Goal: Task Accomplishment & Management: Manage account settings

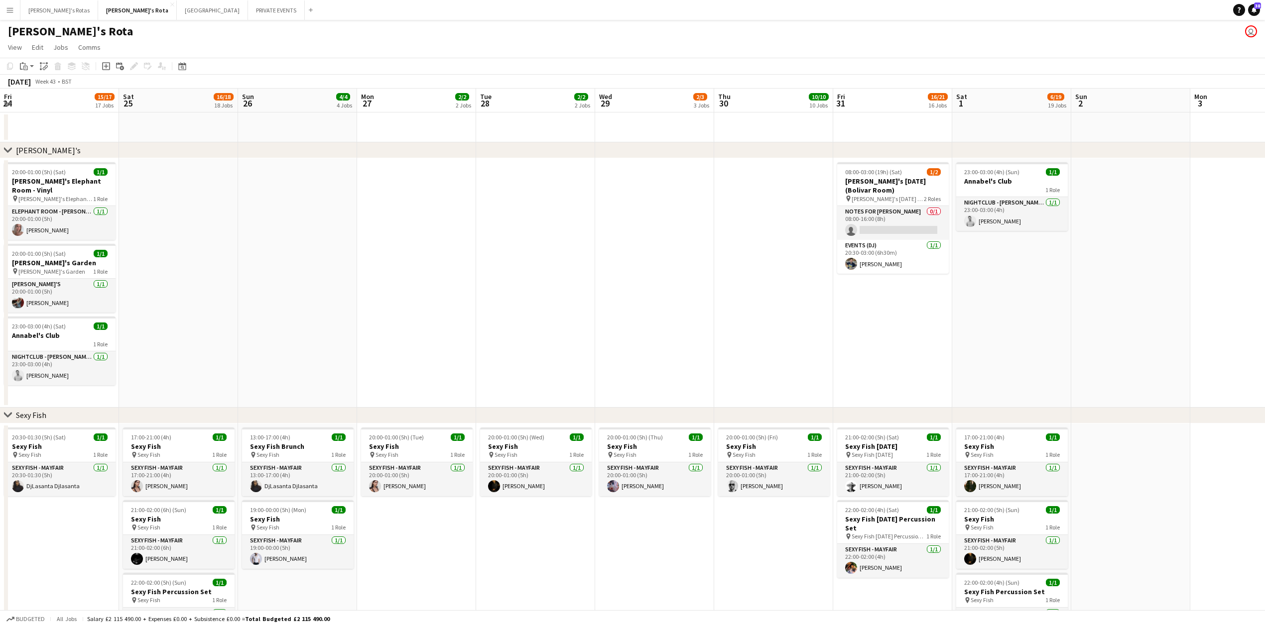
scroll to position [0, 329]
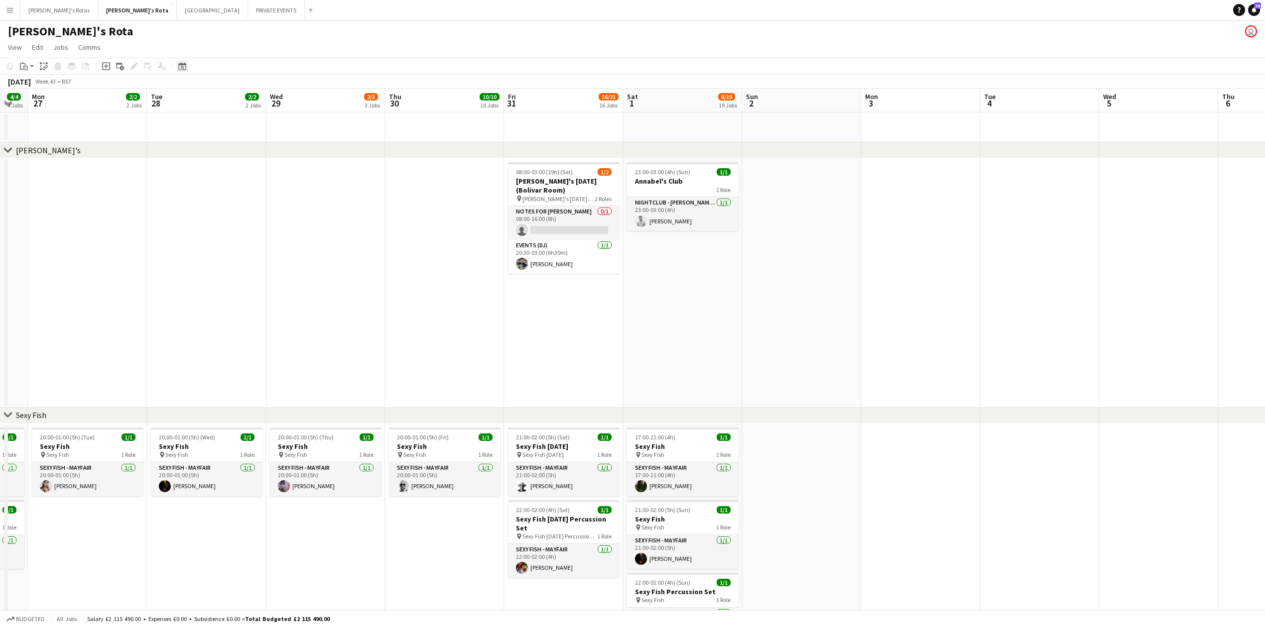
click at [181, 72] on div "Date picker" at bounding box center [182, 66] width 12 height 12
click at [249, 224] on button "[DATE]" at bounding box center [253, 223] width 29 height 16
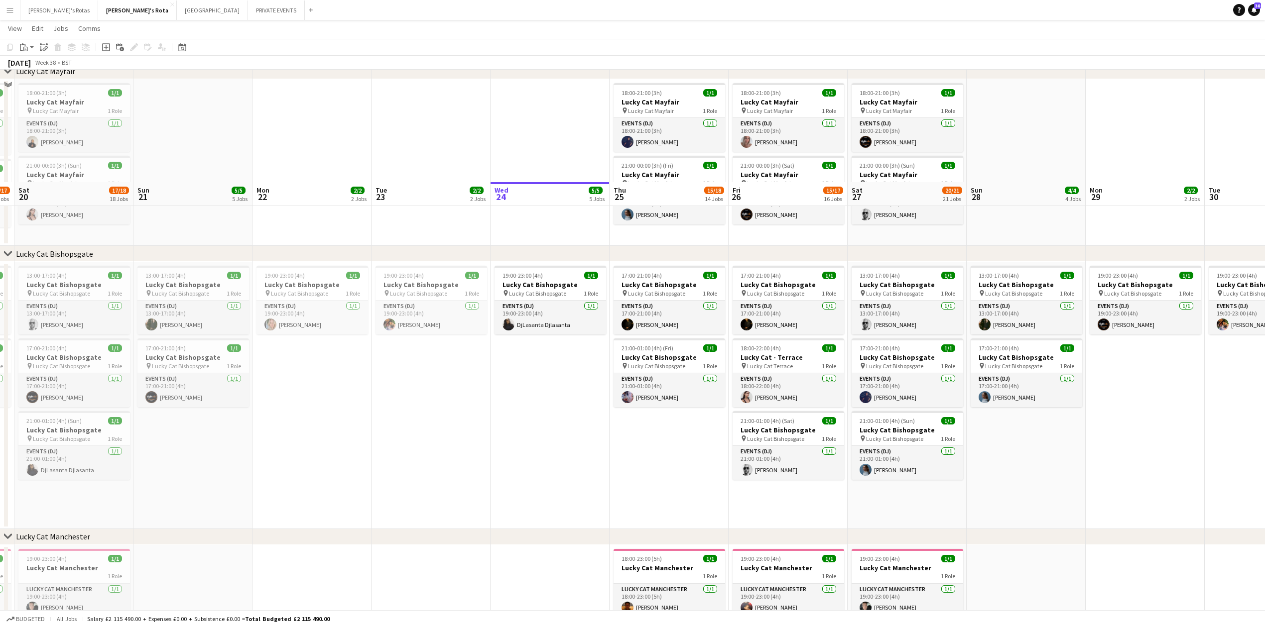
scroll to position [730, 0]
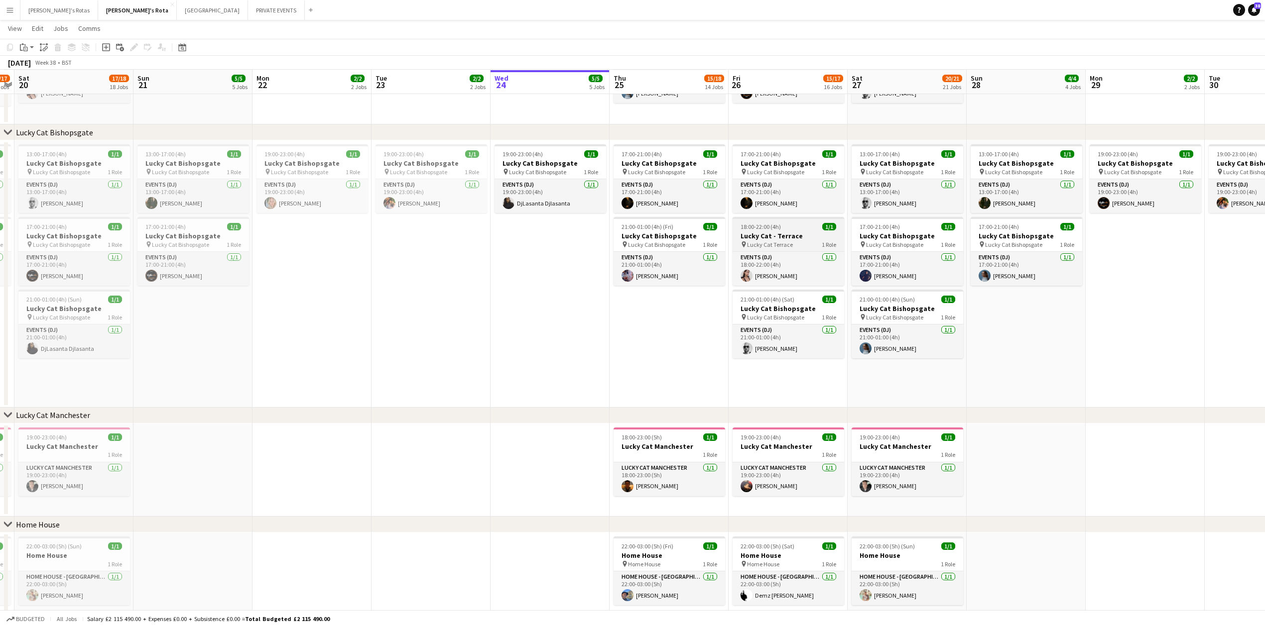
click at [776, 231] on app-job-card "18:00-22:00 (4h) 1/1 Lucky Cat - Terrace pin Lucky Cat Terrace 1 Role Events (D…" at bounding box center [788, 251] width 112 height 69
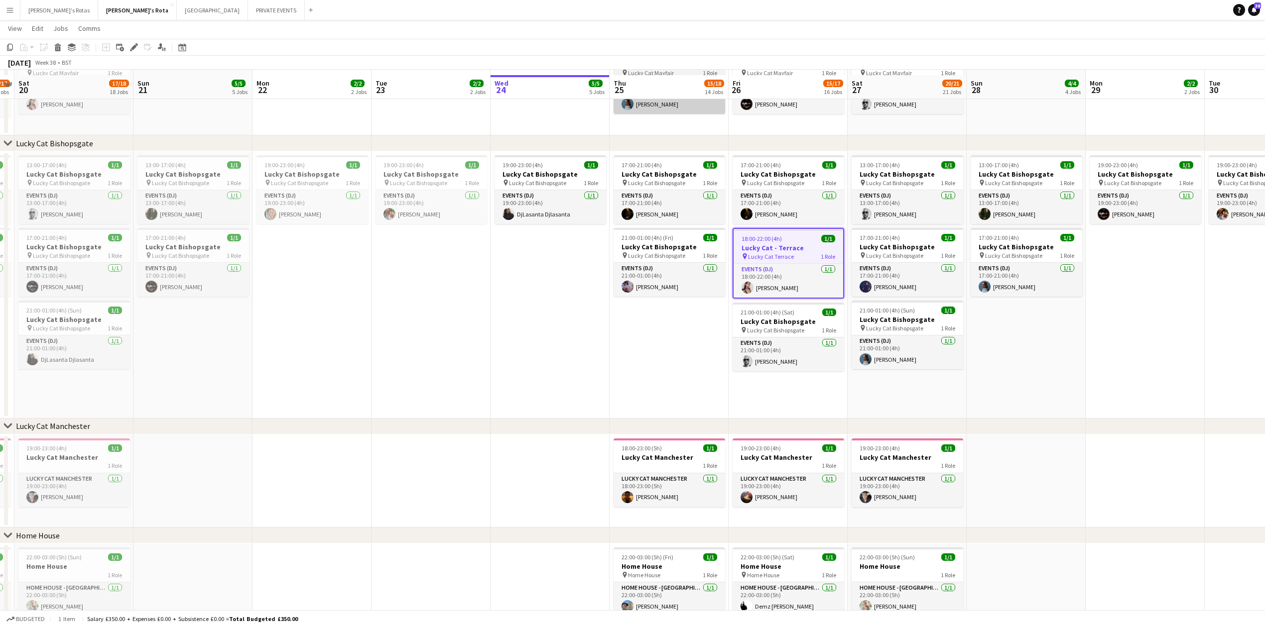
scroll to position [598, 0]
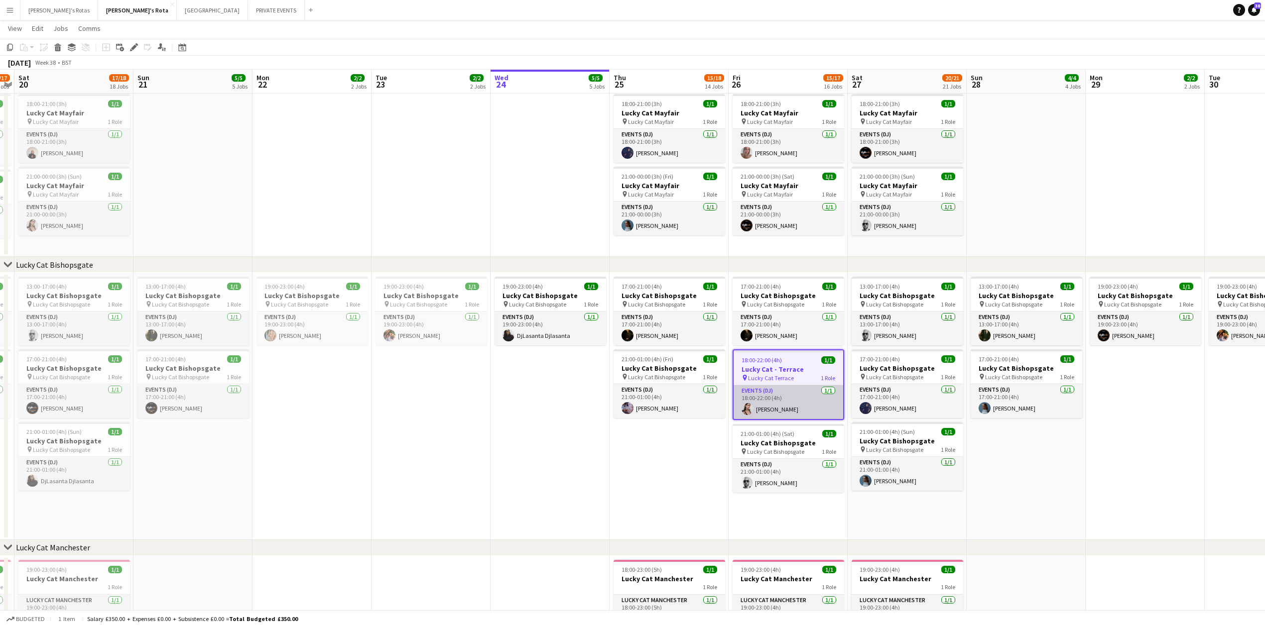
click at [790, 397] on app-card-role "Events (DJ) [DATE] 18:00-22:00 (4h) [PERSON_NAME]" at bounding box center [788, 402] width 110 height 34
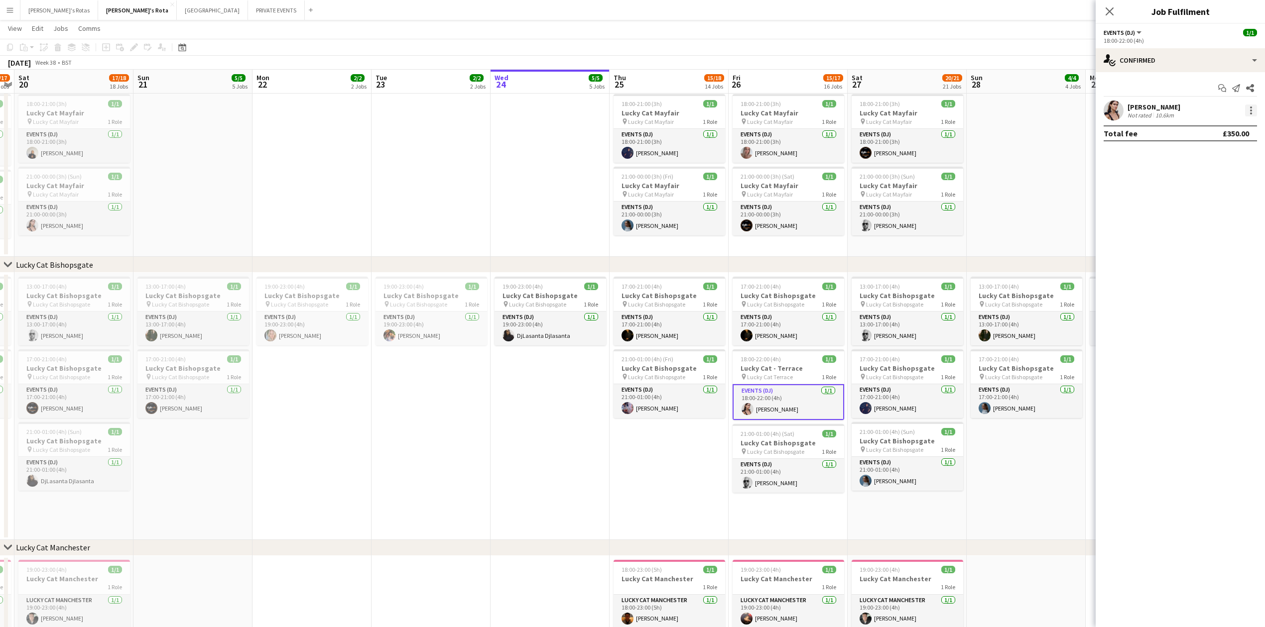
click at [1254, 110] on div at bounding box center [1251, 111] width 12 height 12
click at [1208, 225] on span "Remove" at bounding box center [1202, 224] width 30 height 8
click at [1115, 14] on div "Close pop-in" at bounding box center [1109, 11] width 28 height 23
click at [764, 364] on span "18:00-22:00 (4h)" at bounding box center [760, 366] width 40 height 7
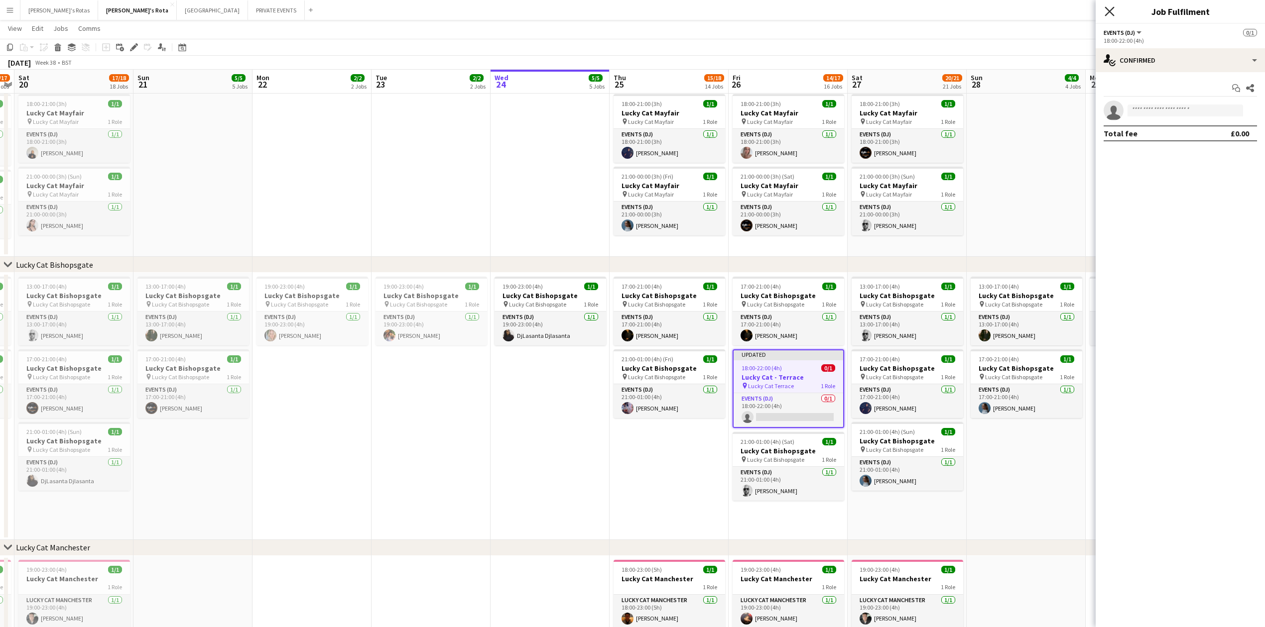
click at [1105, 9] on icon "Close pop-in" at bounding box center [1108, 10] width 9 height 9
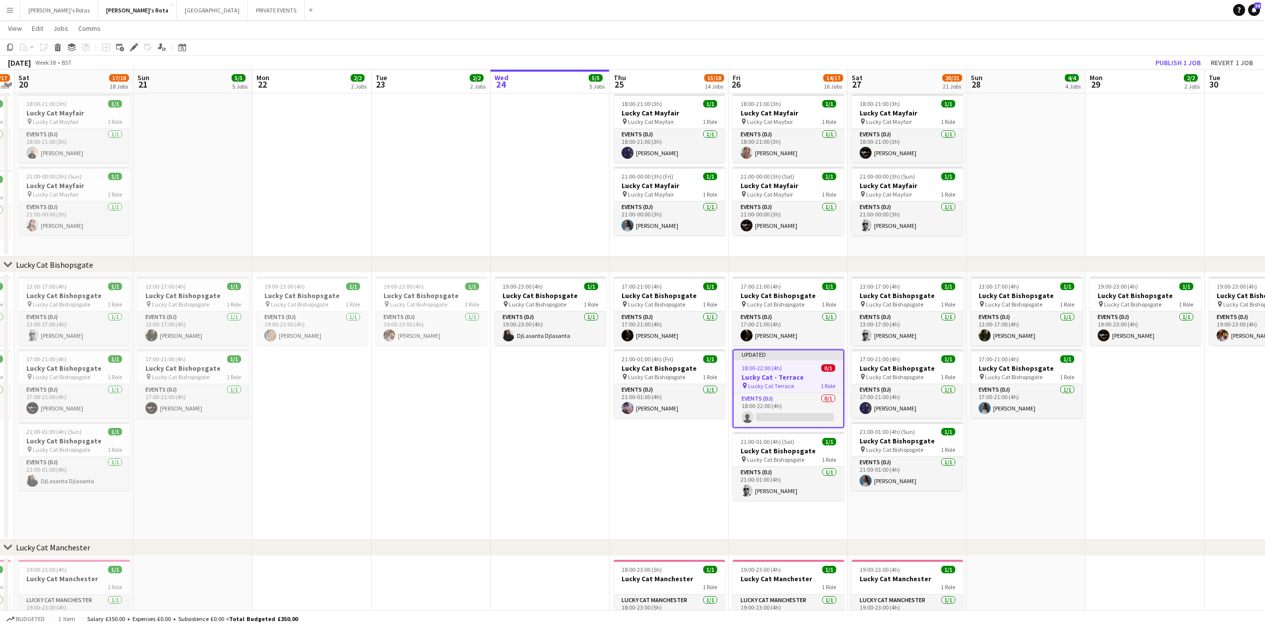
click at [1168, 55] on app-toolbar "Copy Paste Paste Ctrl+V Paste with crew Ctrl+Shift+V Paste linked Job [GEOGRAPH…" at bounding box center [632, 47] width 1265 height 17
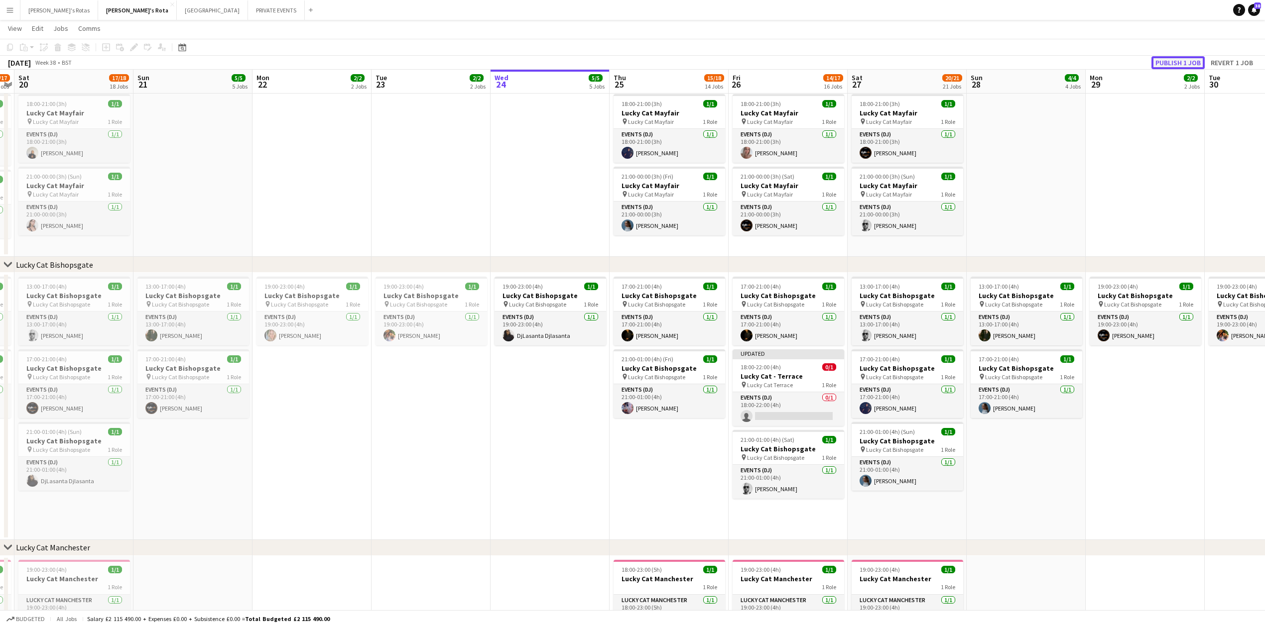
click at [1168, 60] on button "Publish 1 job" at bounding box center [1177, 62] width 53 height 13
